Goal: Task Accomplishment & Management: Complete application form

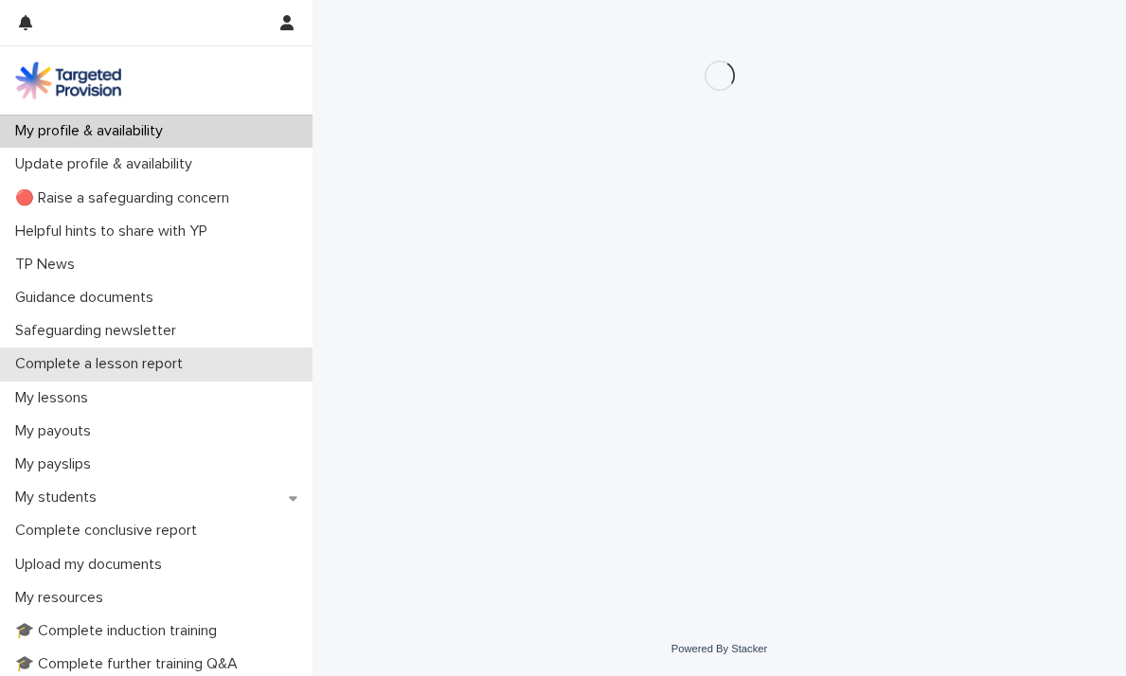
click at [98, 349] on div "Complete a lesson report" at bounding box center [156, 364] width 312 height 33
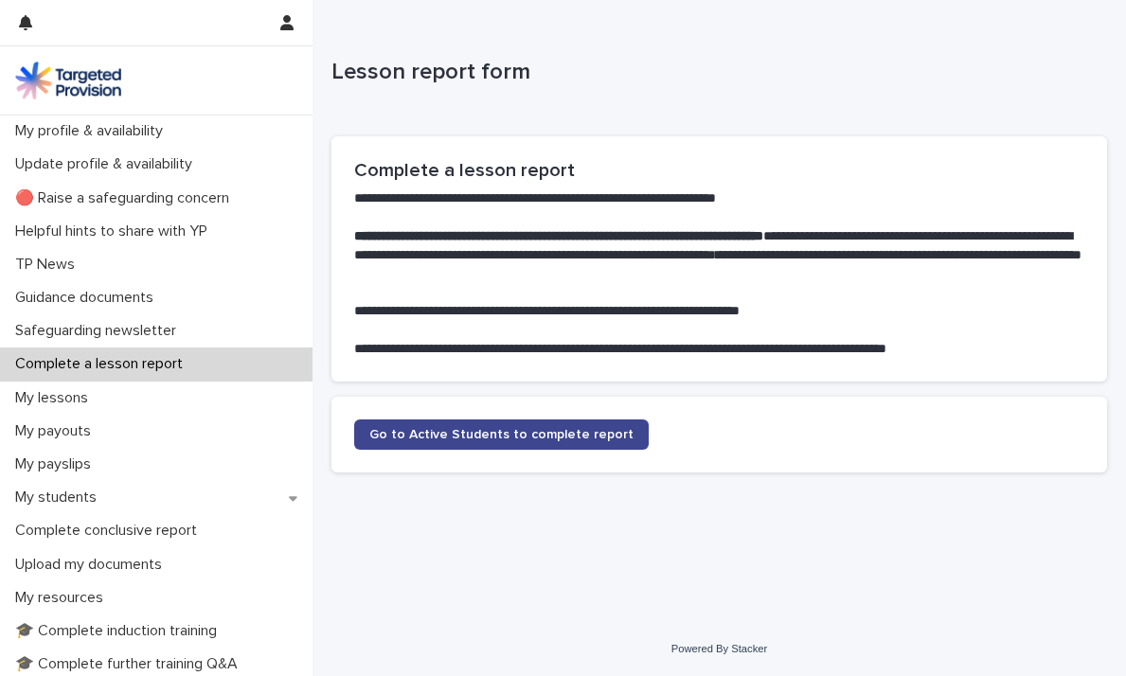
click at [536, 426] on link "Go to Active Students to complete report" at bounding box center [501, 434] width 294 height 30
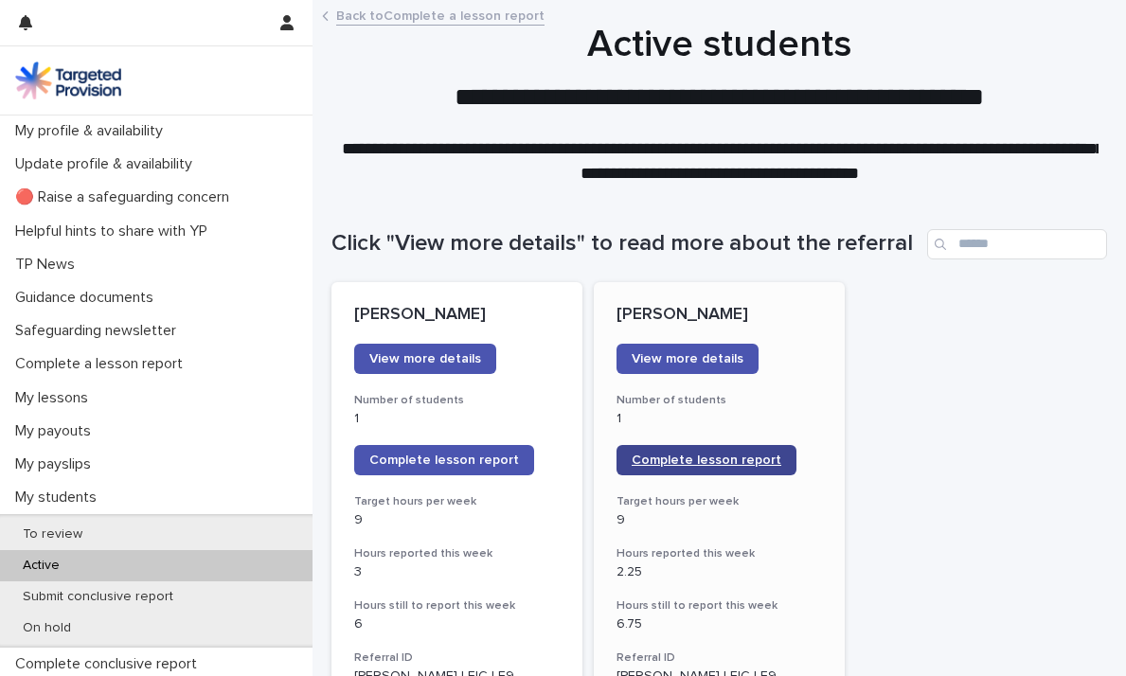
click at [754, 460] on span "Complete lesson report" at bounding box center [707, 460] width 150 height 13
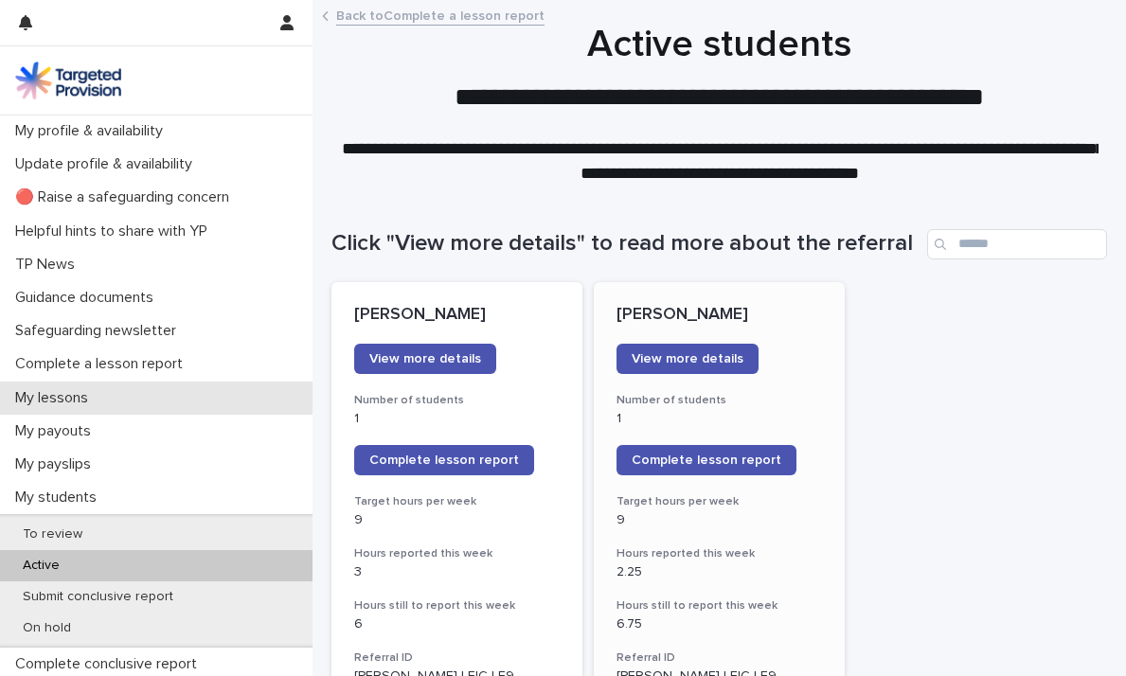
click at [46, 399] on p "My lessons" at bounding box center [56, 398] width 96 height 18
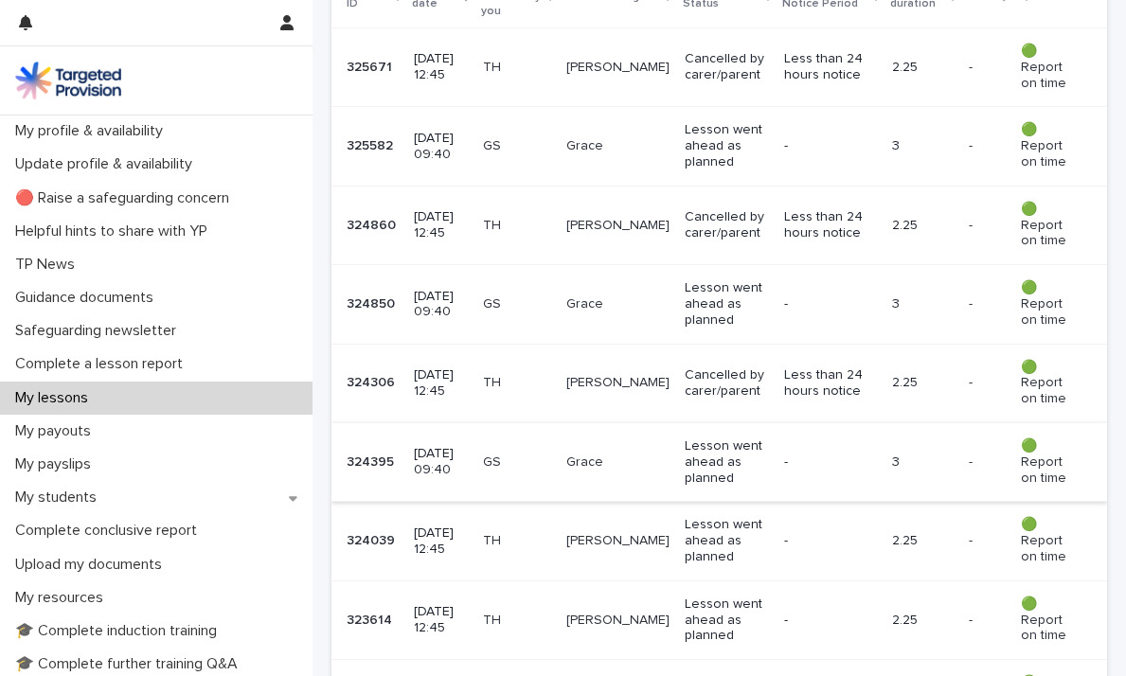
scroll to position [519, 0]
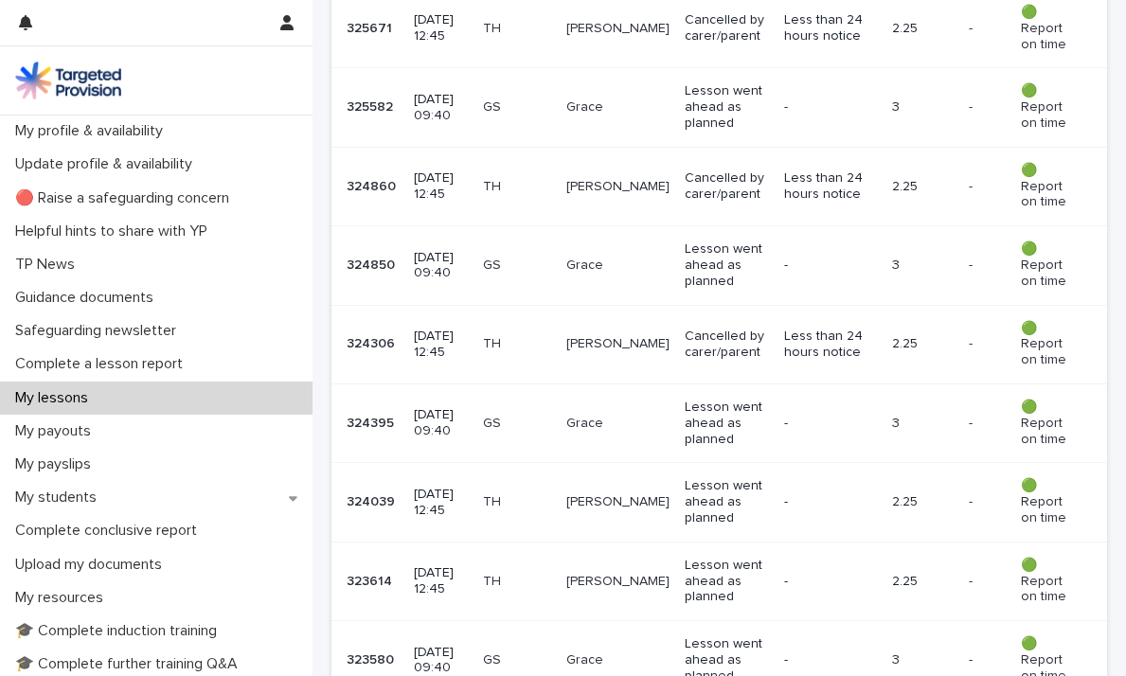
click at [551, 494] on p "TH" at bounding box center [517, 502] width 68 height 16
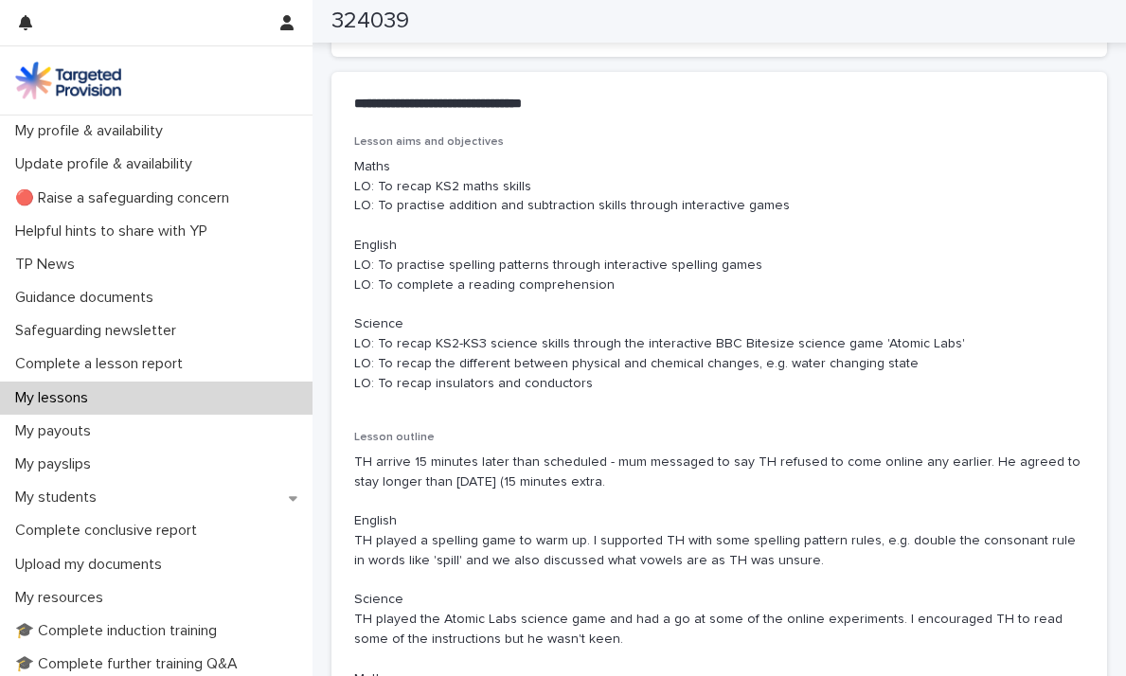
scroll to position [1078, 0]
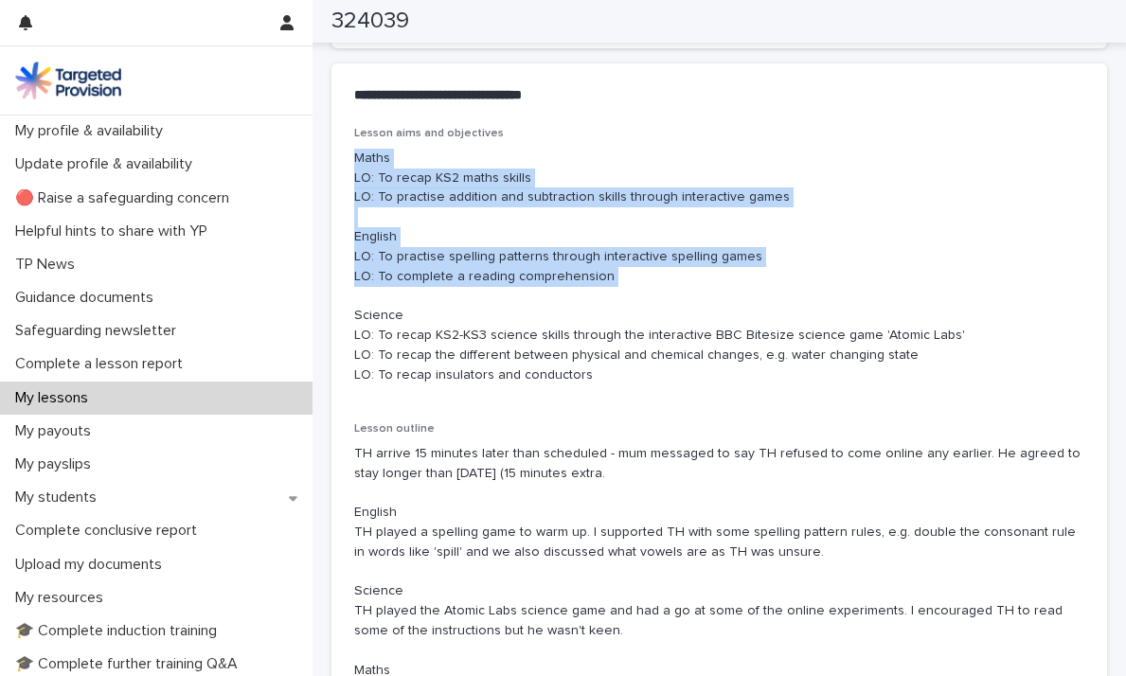
drag, startPoint x: 613, startPoint y: 299, endPoint x: 350, endPoint y: 162, distance: 296.1
click at [350, 162] on div "Lesson aims and objectives Maths LO: To recap KS2 maths skills LO: To practise …" at bounding box center [719, 481] width 776 height 709
copy p "Maths LO: To recap KS2 maths skills LO: To practise addition and subtraction sk…"
